Goal: Task Accomplishment & Management: Manage account settings

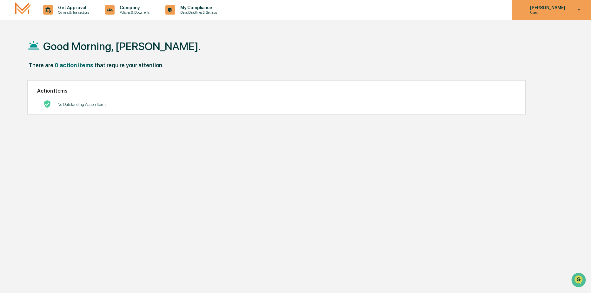
click at [548, 12] on p "Users" at bounding box center [546, 12] width 43 height 4
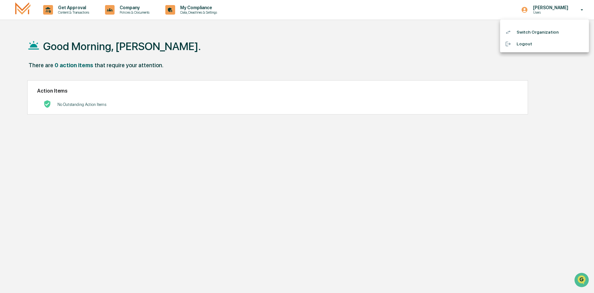
click at [584, 10] on div at bounding box center [297, 146] width 594 height 293
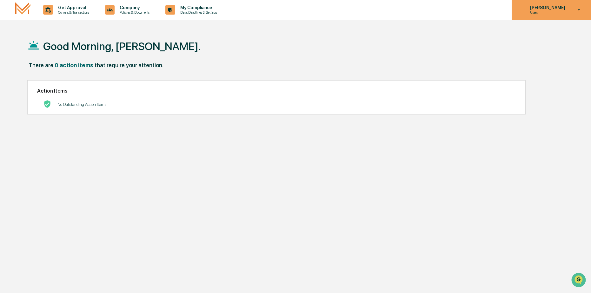
click at [578, 10] on icon at bounding box center [578, 10] width 11 height 6
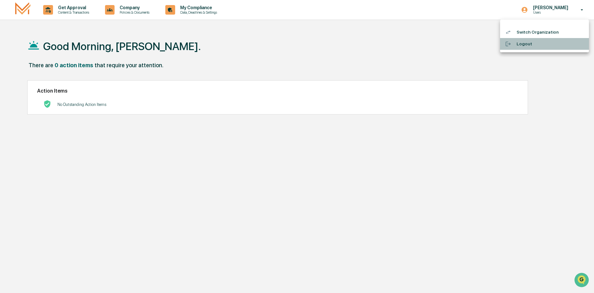
click at [524, 44] on li "Logout" at bounding box center [544, 44] width 89 height 12
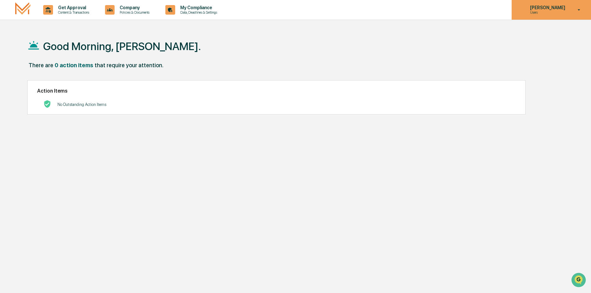
click at [566, 8] on p "[PERSON_NAME]" at bounding box center [546, 7] width 43 height 5
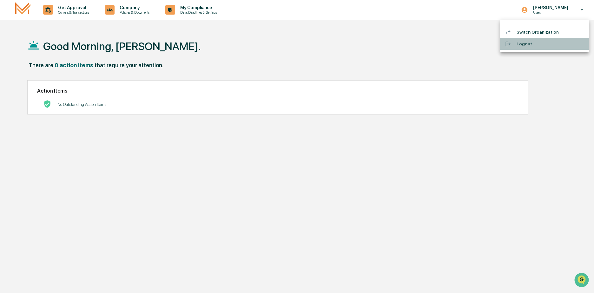
click at [523, 46] on li "Logout" at bounding box center [544, 44] width 89 height 12
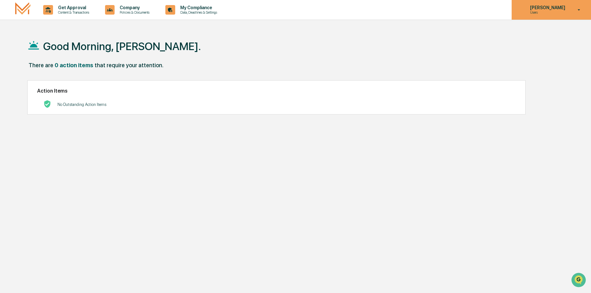
click at [544, 11] on p "Users" at bounding box center [546, 12] width 43 height 4
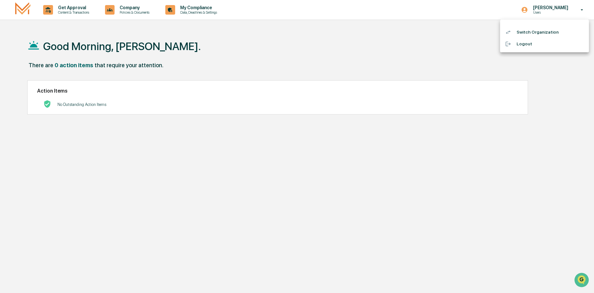
click at [536, 31] on li "Switch Organization" at bounding box center [544, 32] width 89 height 12
